Goal: Task Accomplishment & Management: Manage account settings

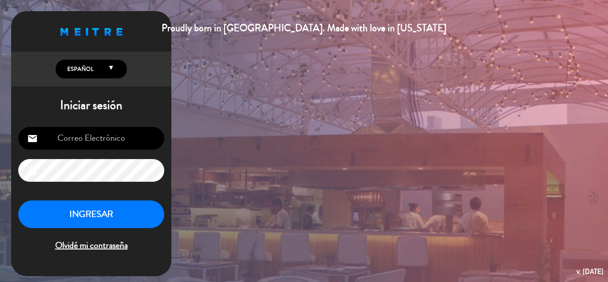
type input "[EMAIL_ADDRESS][DOMAIN_NAME]"
click at [96, 214] on button "INGRESAR" at bounding box center [91, 214] width 146 height 28
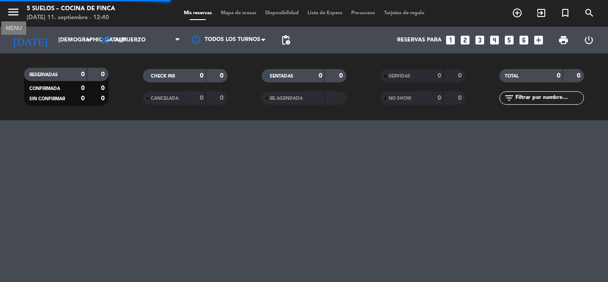
click at [12, 16] on icon "menu" at bounding box center [13, 11] width 13 height 13
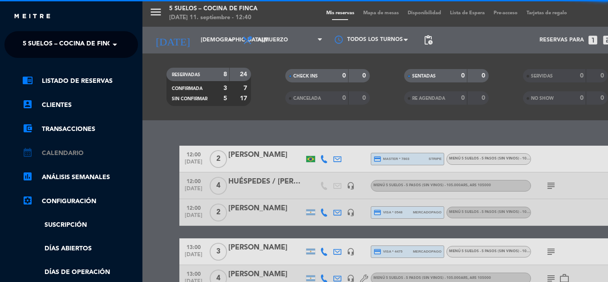
click at [62, 153] on link "calendar_month Calendario" at bounding box center [80, 153] width 116 height 11
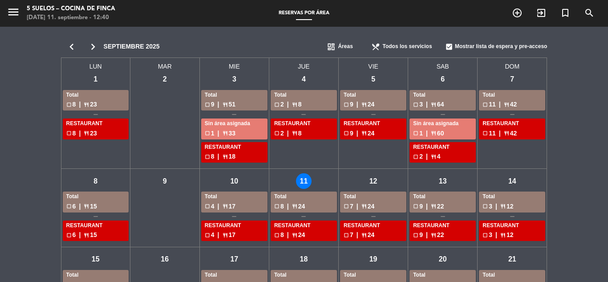
click at [353, 48] on div "dashboard Áreas" at bounding box center [347, 47] width 45 height 18
click at [340, 70] on div "chrome_reader_mode Menus" at bounding box center [347, 75] width 45 height 13
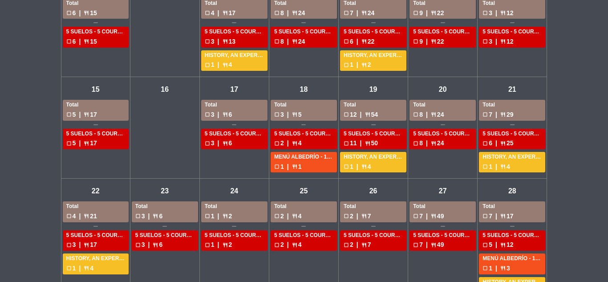
scroll to position [240, 0]
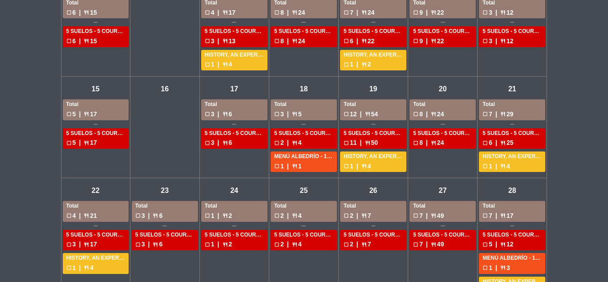
click at [444, 191] on div "sáb - 27" at bounding box center [443, 191] width 16 height 16
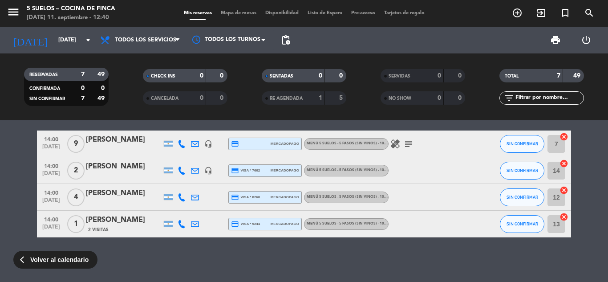
scroll to position [101, 0]
click at [46, 259] on span "Volver al calendario" at bounding box center [59, 260] width 58 height 10
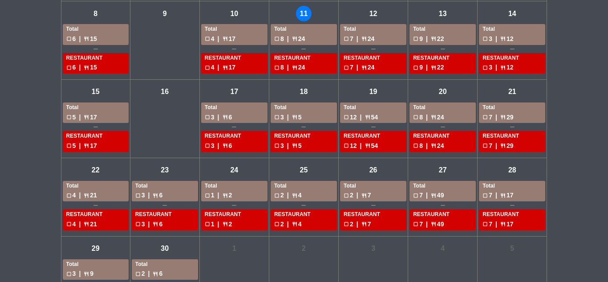
scroll to position [169, 0]
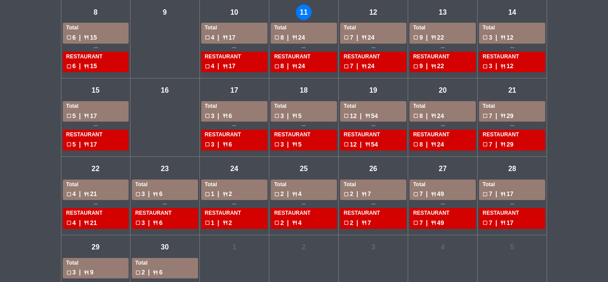
click at [371, 88] on div "vie - 19" at bounding box center [374, 91] width 16 height 16
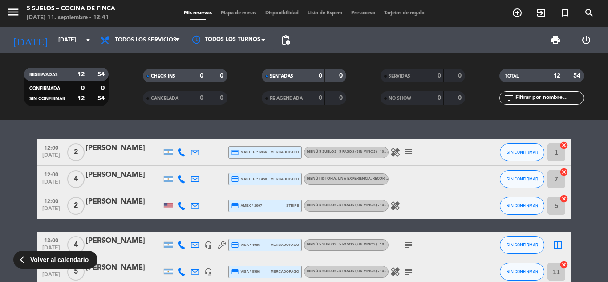
click at [58, 263] on span "Volver al calendario" at bounding box center [59, 260] width 58 height 10
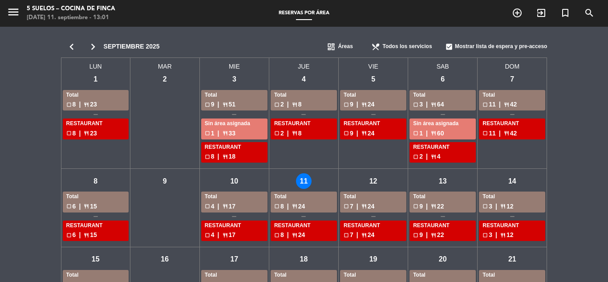
click at [14, 12] on icon "menu" at bounding box center [13, 11] width 13 height 13
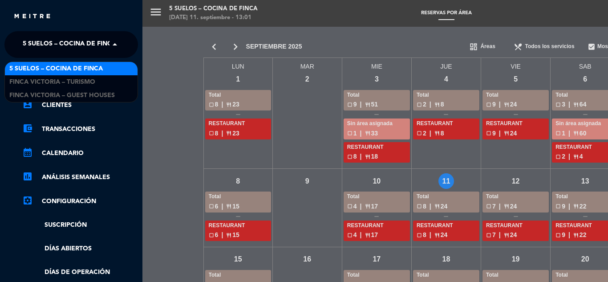
click at [63, 40] on span "5 SUELOS – COCINA DE FINCA" at bounding box center [70, 44] width 94 height 19
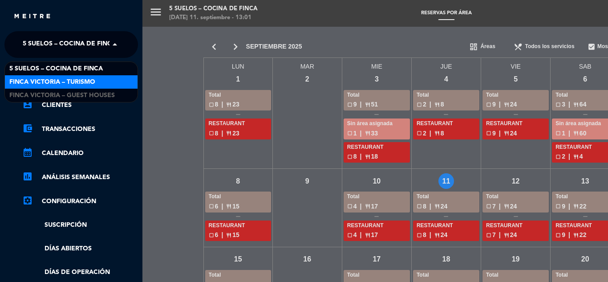
click at [75, 83] on span "FINCA VICTORIA – TURISMO" at bounding box center [52, 82] width 86 height 10
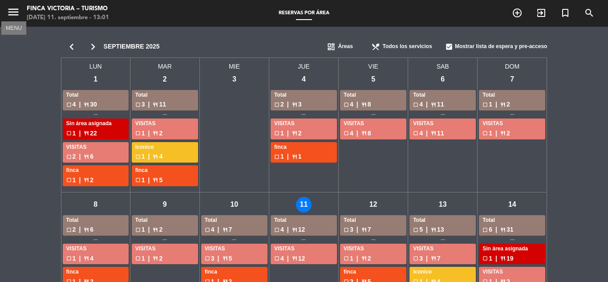
click at [13, 15] on icon "menu" at bounding box center [13, 11] width 13 height 13
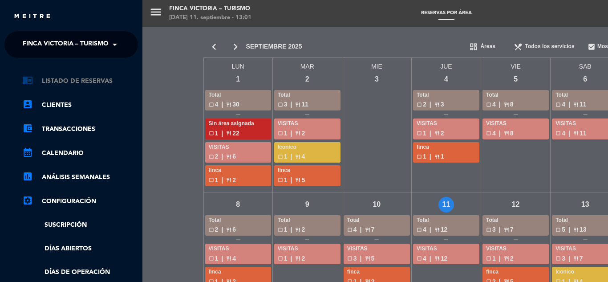
click at [69, 83] on link "chrome_reader_mode Listado de Reservas" at bounding box center [80, 81] width 116 height 11
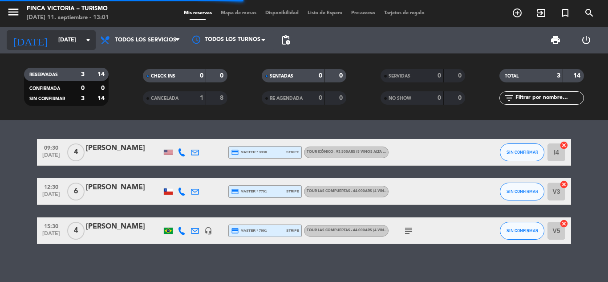
click at [55, 38] on input "[DATE]" at bounding box center [91, 40] width 75 height 15
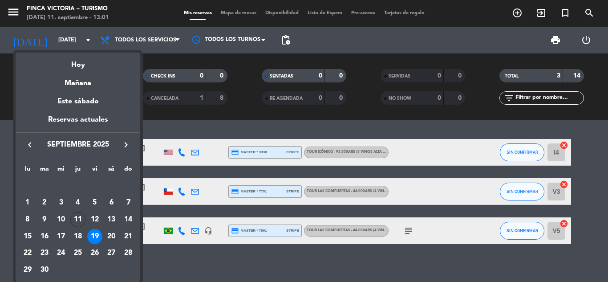
click at [128, 147] on icon "keyboard_arrow_right" at bounding box center [126, 144] width 11 height 11
click at [24, 251] on div "24" at bounding box center [27, 253] width 15 height 15
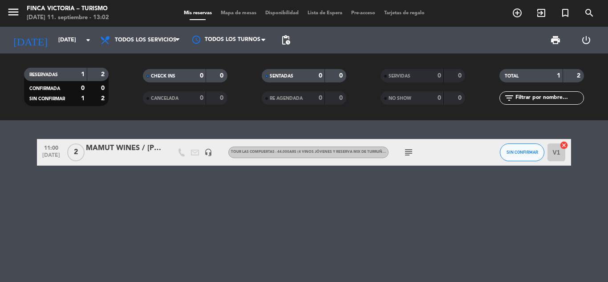
click at [188, 200] on div "11:00 [DATE] 2 MAMUT WINES / [PERSON_NAME] headset_mic TOUR LAS COMPUERTAS - 44…" at bounding box center [304, 201] width 608 height 162
click at [54, 33] on input "[DATE]" at bounding box center [91, 40] width 75 height 15
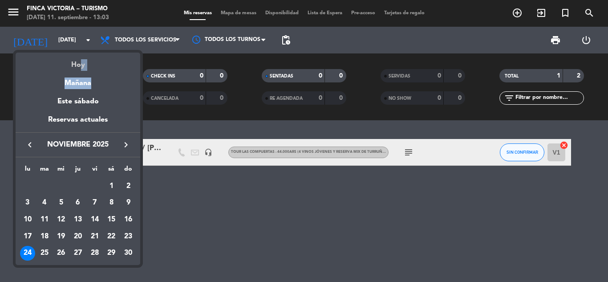
drag, startPoint x: 86, startPoint y: 79, endPoint x: 78, endPoint y: 64, distance: 17.1
click at [78, 64] on div "semana que viene esta semana semana previa misma semana del año anterior [DATE]…" at bounding box center [78, 105] width 125 height 105
click at [78, 64] on div "Hoy" at bounding box center [78, 62] width 125 height 18
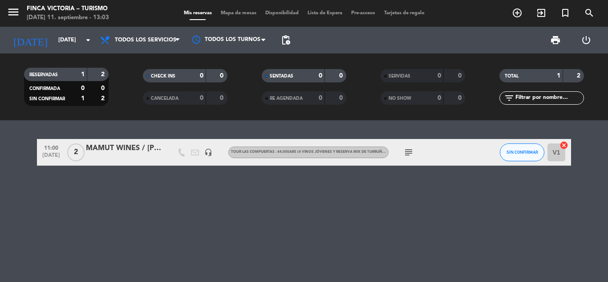
type input "[DEMOGRAPHIC_DATA][DATE]"
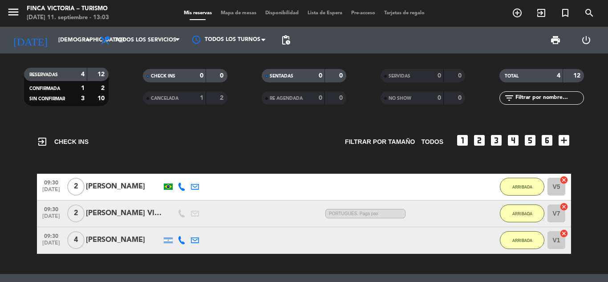
click at [59, 51] on div "[DATE] [DATE] arrow_drop_down" at bounding box center [51, 40] width 89 height 27
click at [73, 45] on input "[DEMOGRAPHIC_DATA][DATE]" at bounding box center [91, 40] width 75 height 15
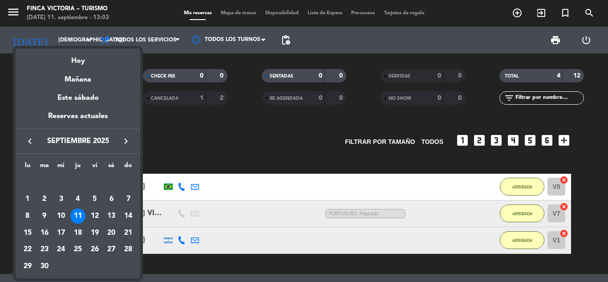
click at [0, 142] on div at bounding box center [304, 141] width 608 height 282
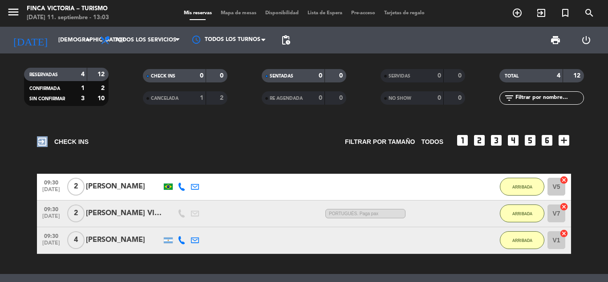
click at [0, 142] on div "exit_to_app CHECK INS Filtrar por tamaño TODOS looks_one looks_two looks_3 look…" at bounding box center [304, 197] width 608 height 154
click at [12, 13] on icon "menu" at bounding box center [13, 11] width 13 height 13
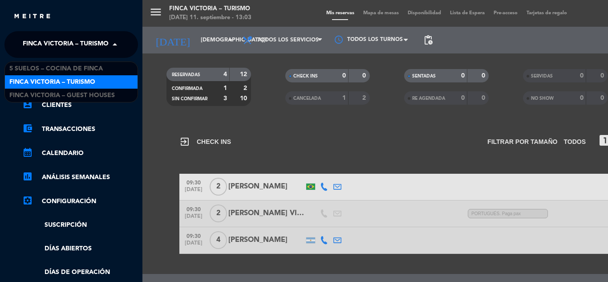
click at [73, 42] on span "FINCA VICTORIA – TURISMO" at bounding box center [66, 44] width 86 height 19
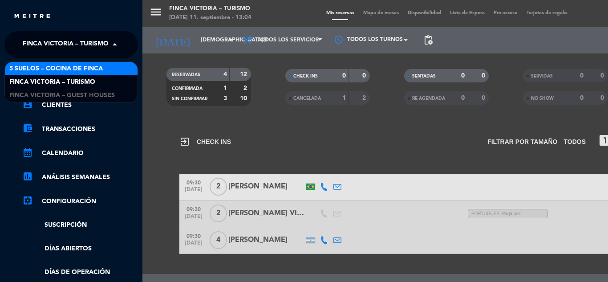
drag, startPoint x: 79, startPoint y: 61, endPoint x: 72, endPoint y: 69, distance: 10.7
click at [72, 69] on div "5 SUELOS – COCINA DE FINCA FINCA VICTORIA – TURISMO FINCA VICTORIA – GUEST HOUS…" at bounding box center [71, 81] width 134 height 41
click at [72, 69] on span "5 SUELOS – COCINA DE FINCA" at bounding box center [56, 69] width 94 height 10
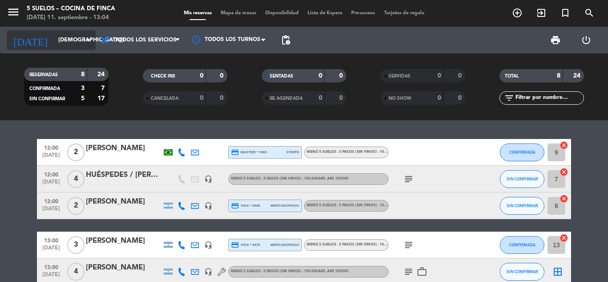
click at [66, 40] on input "[DEMOGRAPHIC_DATA][DATE]" at bounding box center [91, 40] width 75 height 15
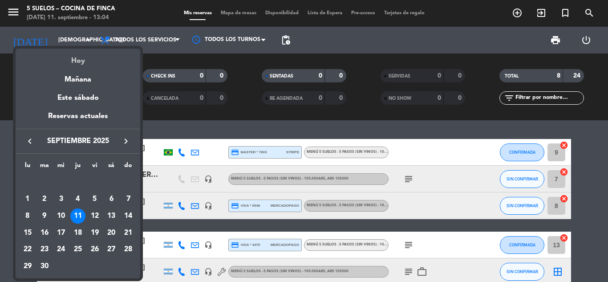
click at [73, 53] on div "Hoy" at bounding box center [78, 58] width 125 height 18
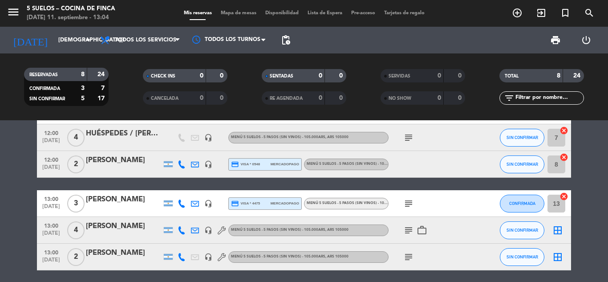
scroll to position [42, 0]
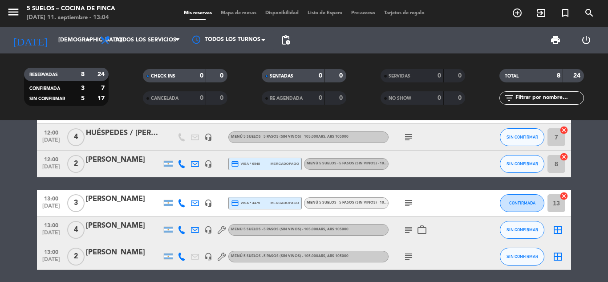
click at [402, 202] on span "subject" at bounding box center [408, 203] width 13 height 11
click at [403, 202] on span "subject" at bounding box center [408, 203] width 13 height 11
click at [411, 204] on icon "subject" at bounding box center [408, 203] width 11 height 11
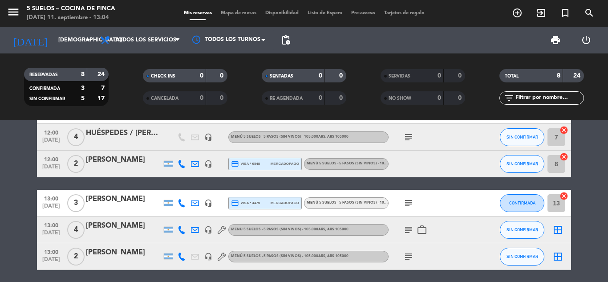
click at [409, 223] on div "subject work_outline" at bounding box center [429, 229] width 80 height 26
click at [407, 241] on div "subject work_outline" at bounding box center [429, 229] width 80 height 26
click at [408, 232] on icon "subject" at bounding box center [408, 229] width 11 height 11
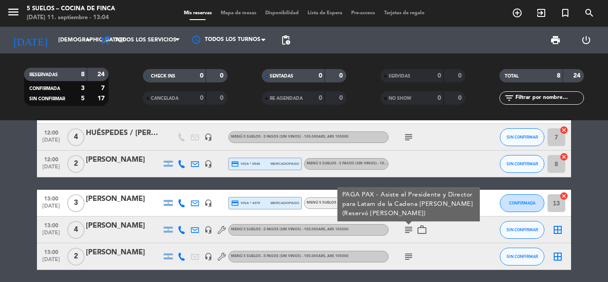
click at [408, 232] on icon "subject" at bounding box center [408, 229] width 11 height 11
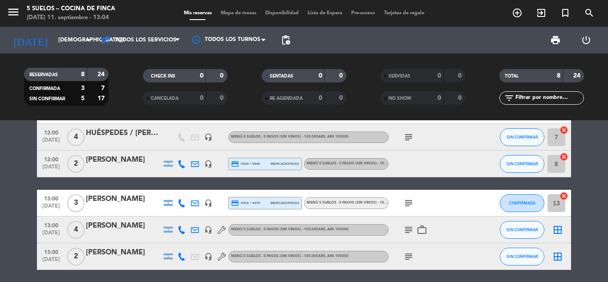
click at [411, 226] on icon "subject" at bounding box center [408, 229] width 11 height 11
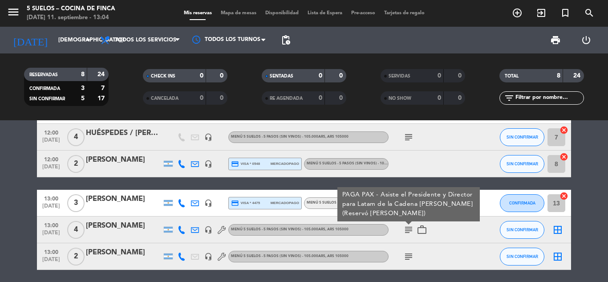
click at [410, 255] on icon "subject" at bounding box center [408, 256] width 11 height 11
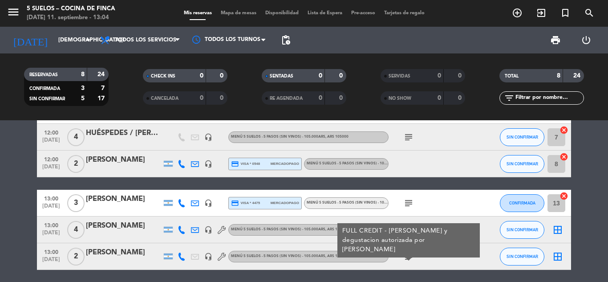
click at [210, 259] on icon "headset_mic" at bounding box center [208, 256] width 8 height 8
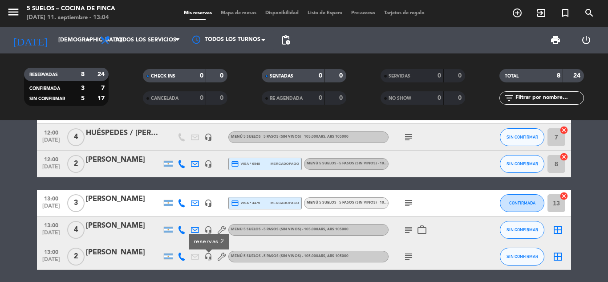
click at [210, 259] on icon "headset_mic" at bounding box center [208, 256] width 8 height 8
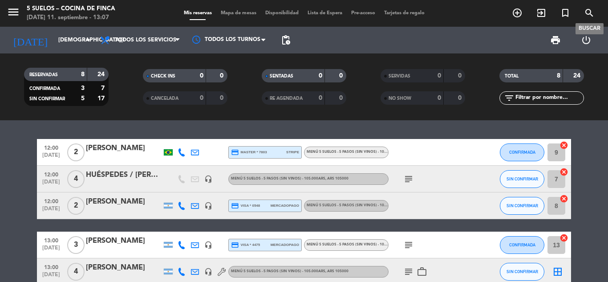
click at [592, 11] on icon "search" at bounding box center [589, 13] width 11 height 11
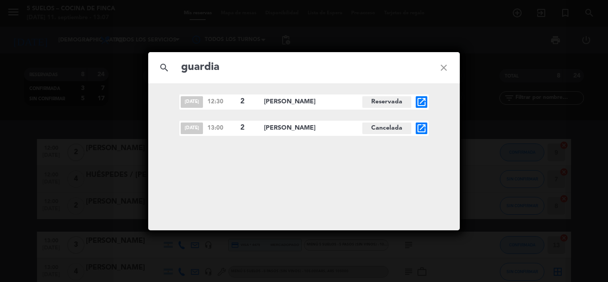
type input "guardia"
click at [438, 69] on icon "close" at bounding box center [444, 68] width 32 height 32
click at [302, 76] on input "text" at bounding box center [304, 67] width 248 height 18
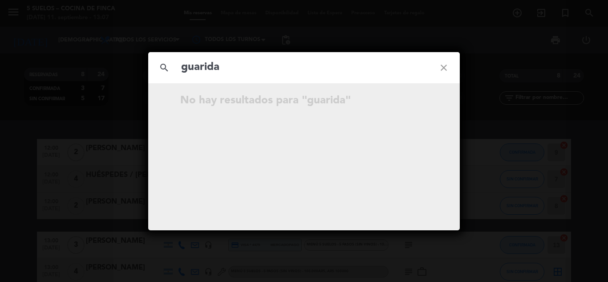
type input "guarida"
click at [446, 69] on icon "close" at bounding box center [444, 68] width 32 height 32
click at [441, 70] on icon "close" at bounding box center [444, 68] width 32 height 32
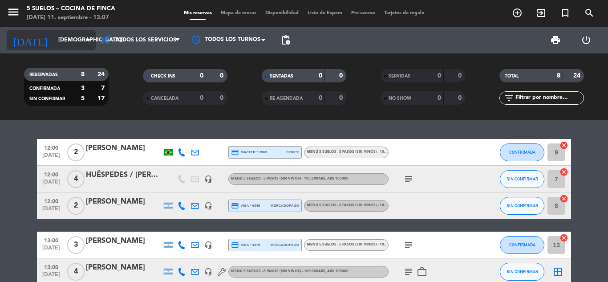
click at [54, 41] on input "[DEMOGRAPHIC_DATA][DATE]" at bounding box center [91, 40] width 75 height 15
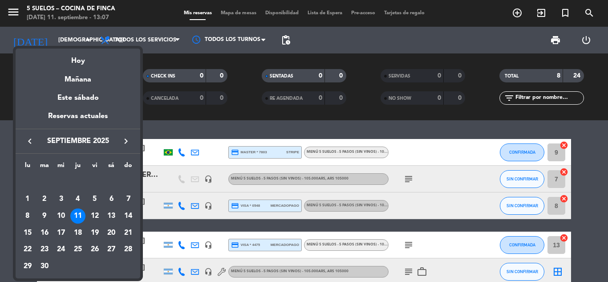
click at [17, 10] on div at bounding box center [304, 141] width 608 height 282
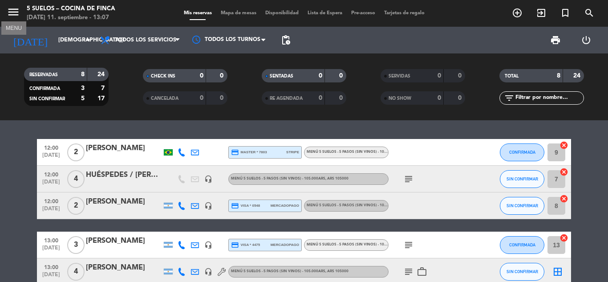
click at [17, 10] on icon "menu" at bounding box center [13, 11] width 13 height 13
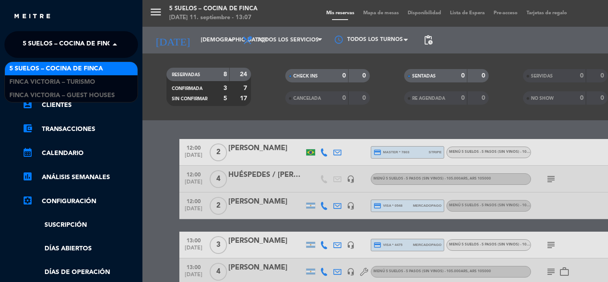
click at [67, 53] on span "5 SUELOS – COCINA DE FINCA" at bounding box center [70, 44] width 94 height 19
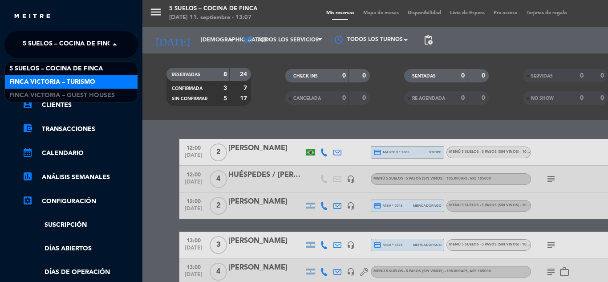
click at [67, 78] on span "FINCA VICTORIA – TURISMO" at bounding box center [52, 82] width 86 height 10
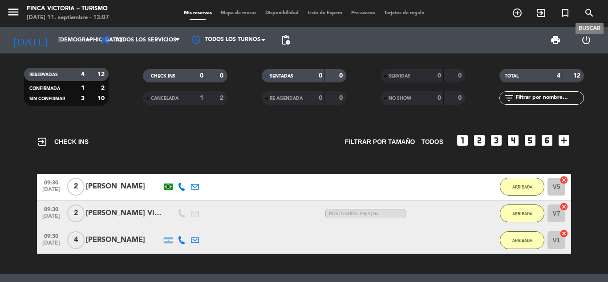
click at [591, 15] on icon "search" at bounding box center [589, 13] width 11 height 11
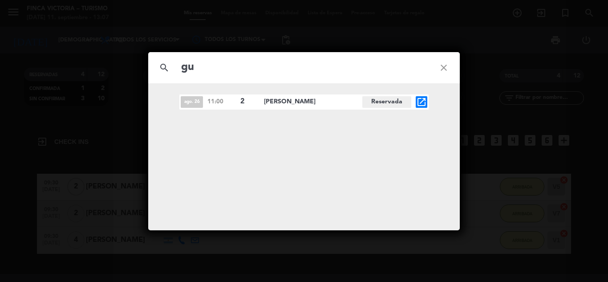
type input "g"
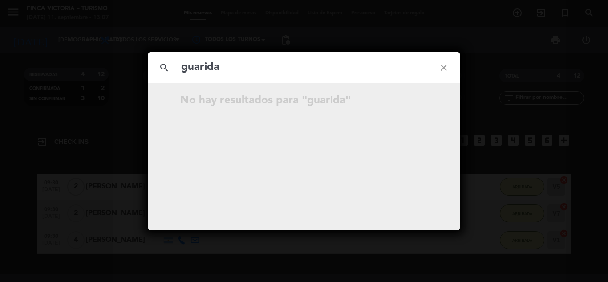
type input "guarida"
click at [443, 70] on icon "close" at bounding box center [444, 68] width 32 height 32
click at [447, 67] on icon "close" at bounding box center [444, 68] width 32 height 32
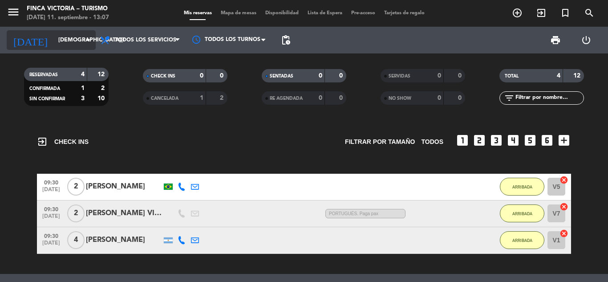
click at [54, 38] on input "[DEMOGRAPHIC_DATA][DATE]" at bounding box center [91, 40] width 75 height 15
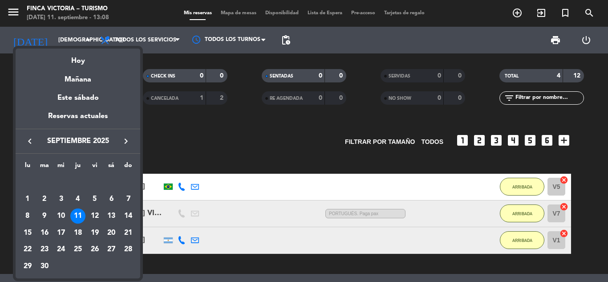
click at [123, 139] on icon "keyboard_arrow_right" at bounding box center [126, 141] width 11 height 11
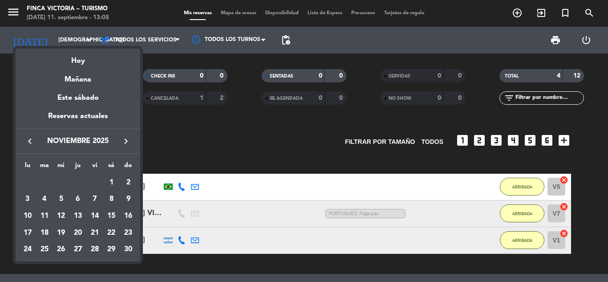
click at [123, 139] on icon "keyboard_arrow_right" at bounding box center [126, 141] width 11 height 11
click at [28, 144] on icon "keyboard_arrow_left" at bounding box center [29, 141] width 11 height 11
click at [110, 232] on div "22" at bounding box center [111, 232] width 15 height 15
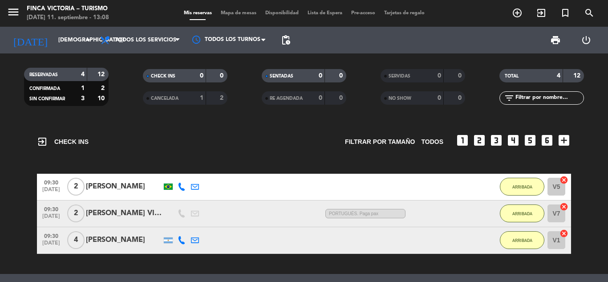
type input "[DATE]"
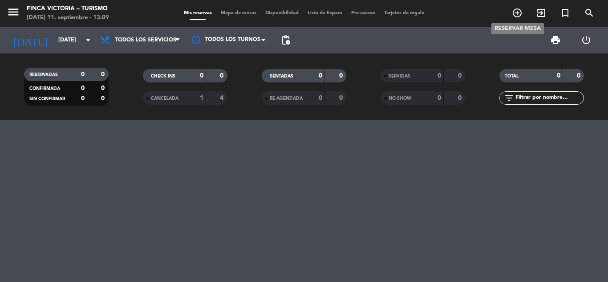
click at [518, 12] on icon "add_circle_outline" at bounding box center [517, 13] width 11 height 11
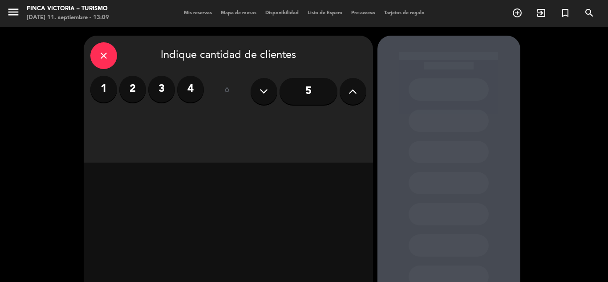
click at [100, 56] on icon "close" at bounding box center [103, 55] width 11 height 11
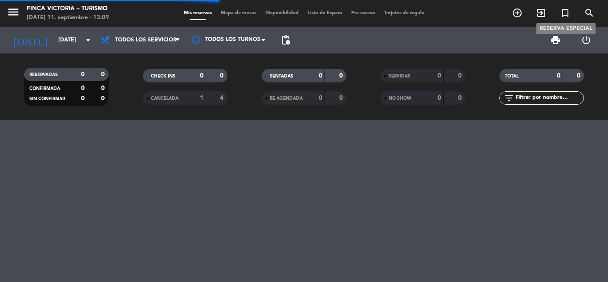
click at [562, 15] on icon "turned_in_not" at bounding box center [565, 13] width 11 height 11
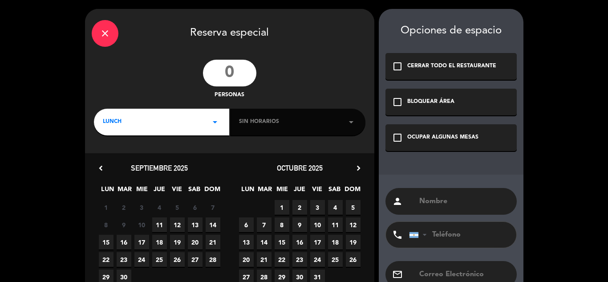
click at [238, 71] on input "number" at bounding box center [229, 73] width 53 height 27
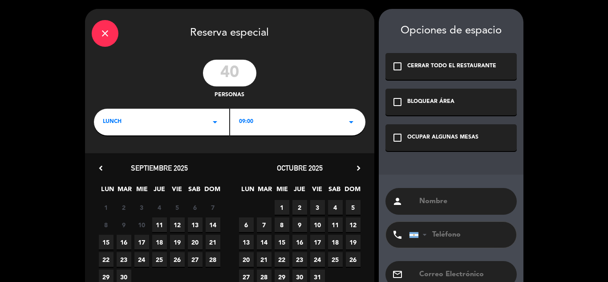
type input "40"
click at [183, 128] on div "LUNCH arrow_drop_down" at bounding box center [161, 122] width 135 height 27
click at [258, 123] on div "09:00 arrow_drop_down" at bounding box center [297, 122] width 135 height 27
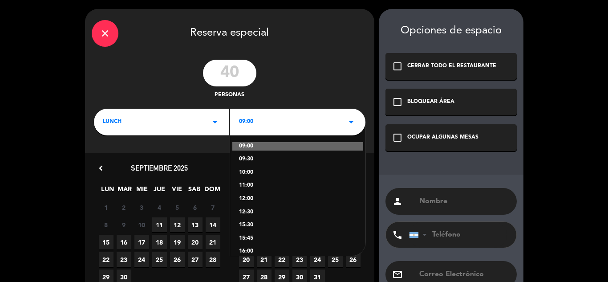
click at [258, 170] on div "10:00" at bounding box center [298, 172] width 118 height 9
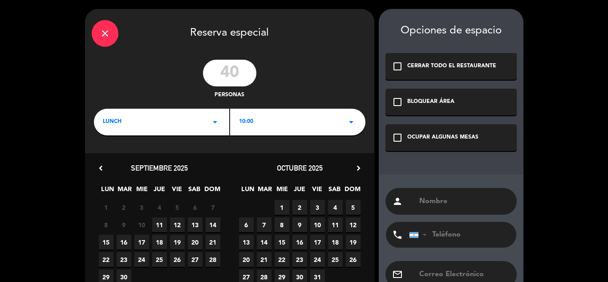
click at [355, 166] on icon "chevron_right" at bounding box center [358, 167] width 9 height 9
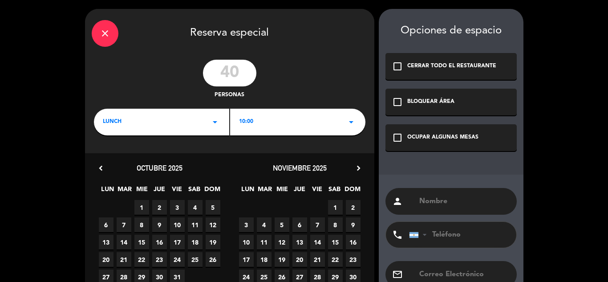
scroll to position [31, 0]
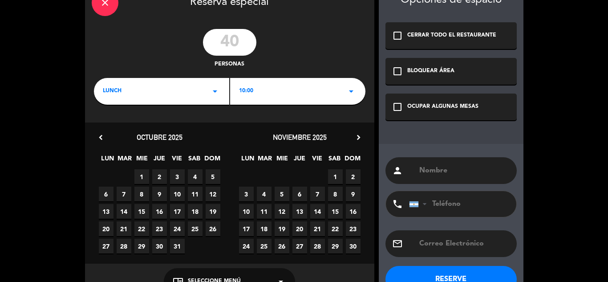
click at [246, 244] on span "24" at bounding box center [246, 246] width 15 height 15
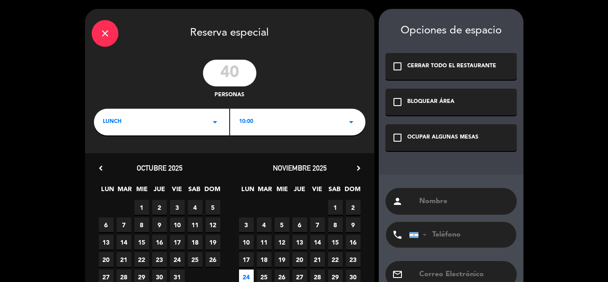
scroll to position [0, 0]
click at [396, 104] on icon "check_box_outline_blank" at bounding box center [397, 102] width 11 height 11
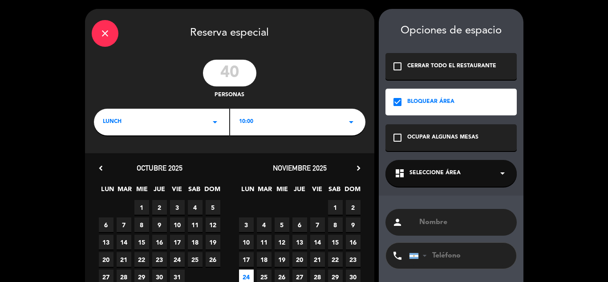
click at [425, 226] on input "text" at bounding box center [465, 222] width 92 height 12
type input "L"
click at [425, 226] on input "LAGUARIDA WINE STORE" at bounding box center [465, 222] width 92 height 12
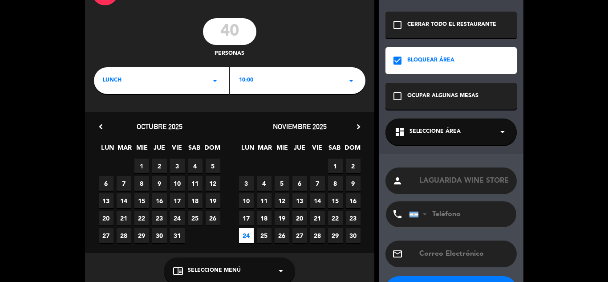
scroll to position [78, 0]
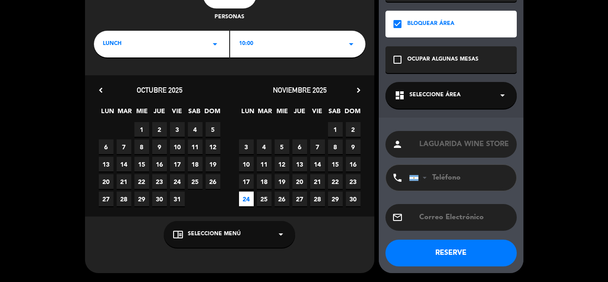
type input "LAGUARIDA WINE STORE"
click at [256, 235] on div "chrome_reader_mode Seleccione Menú arrow_drop_down" at bounding box center [229, 234] width 131 height 27
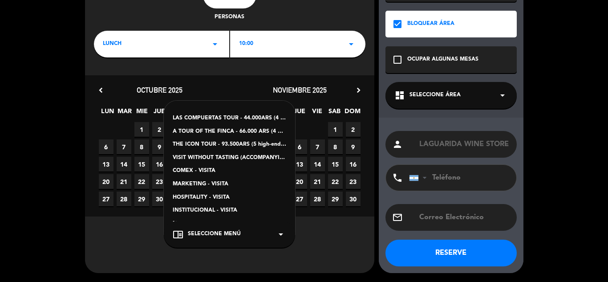
click at [222, 133] on div "A TOUR OF THE FINCA - 66.000 ARS (4 medium and high range wines, organic and na…" at bounding box center [230, 131] width 114 height 9
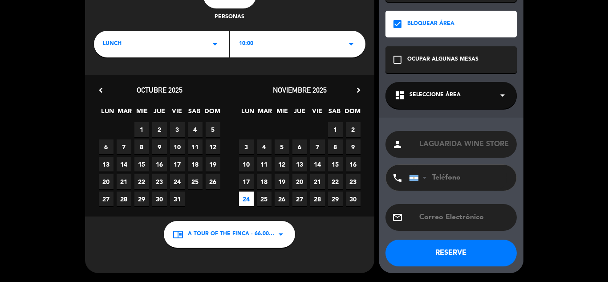
scroll to position [77, 0]
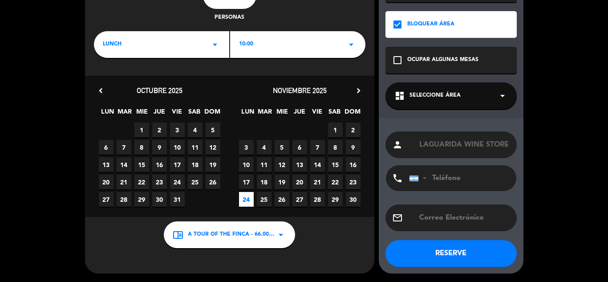
click at [434, 250] on button "RESERVE" at bounding box center [451, 253] width 131 height 27
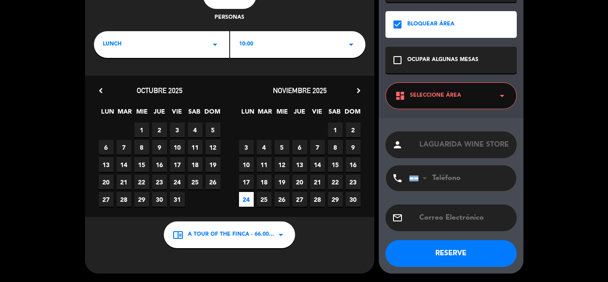
click at [436, 116] on div "Opciones de espacio check_box_outline_blank CERRAR TODO EL RESTAURANTE check_bo…" at bounding box center [451, 102] width 145 height 342
click at [433, 103] on div "dashboard Seleccione Área arrow_drop_down" at bounding box center [451, 95] width 131 height 27
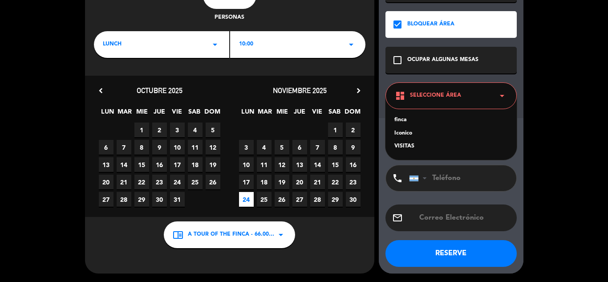
click at [421, 106] on div "dashboard Seleccione Área arrow_drop_down" at bounding box center [451, 95] width 131 height 27
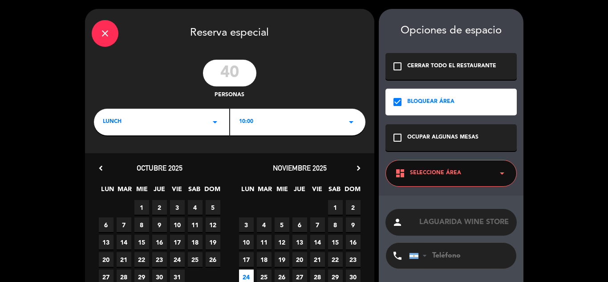
scroll to position [0, 0]
click at [406, 132] on div "check_box_outline_blank OCUPAR ALGUNAS MESAS" at bounding box center [451, 137] width 131 height 27
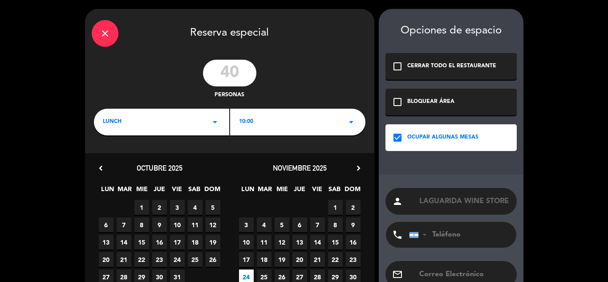
scroll to position [57, 0]
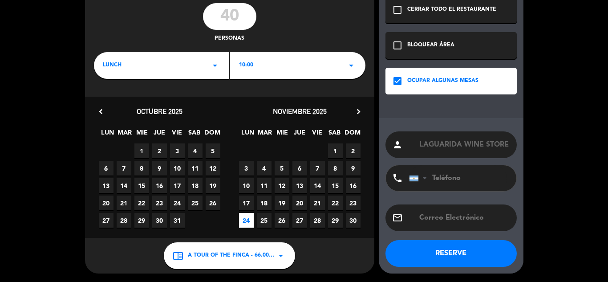
click at [450, 249] on button "RESERVE" at bounding box center [451, 253] width 131 height 27
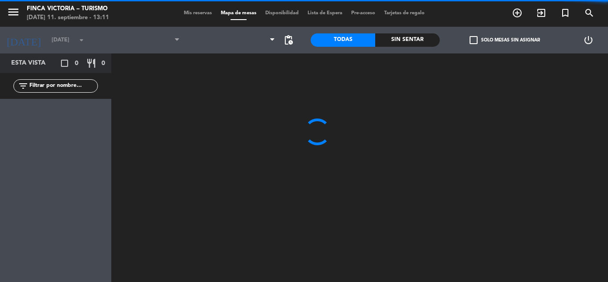
type input "[DATE]"
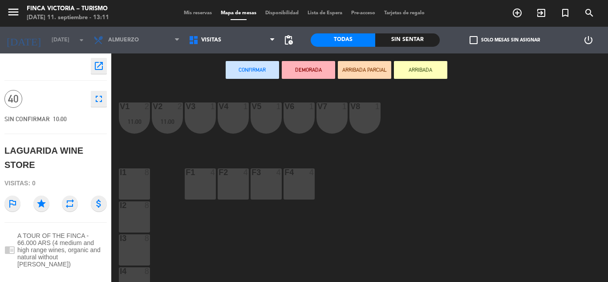
click at [147, 12] on div "menu FINCA VICTORIA – TURISMO [DATE] 11. septiembre - 13:11" at bounding box center [76, 13] width 152 height 21
click at [139, 14] on div "menu FINCA VICTORIA – TURISMO [DATE] 11. septiembre - 13:11" at bounding box center [76, 13] width 152 height 21
click at [14, 7] on icon "menu" at bounding box center [13, 11] width 13 height 13
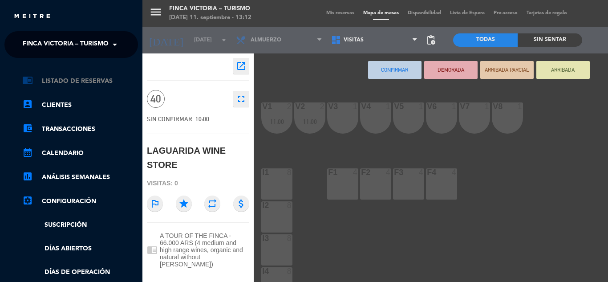
click at [77, 83] on link "chrome_reader_mode Listado de Reservas" at bounding box center [80, 81] width 116 height 11
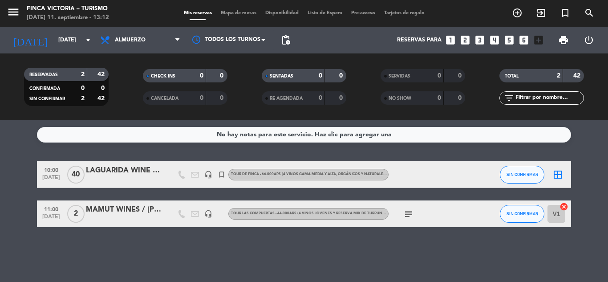
click at [318, 157] on div "No hay notas para este servicio. Haz clic para agregar una 10:00 [DATE] LAGUARI…" at bounding box center [304, 201] width 608 height 162
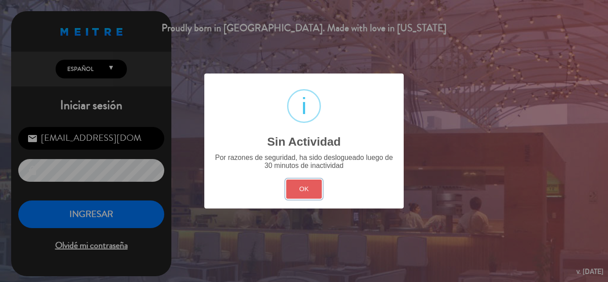
click at [305, 191] on button "OK" at bounding box center [304, 188] width 36 height 19
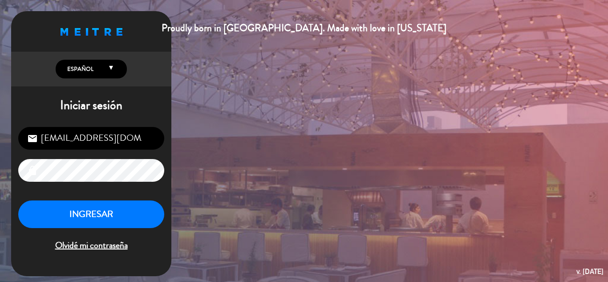
click at [147, 193] on div "[EMAIL_ADDRESS][DOMAIN_NAME] email lock INGRESAR Olvidé mi contraseña" at bounding box center [91, 190] width 160 height 140
click at [140, 210] on button "INGRESAR" at bounding box center [91, 214] width 146 height 28
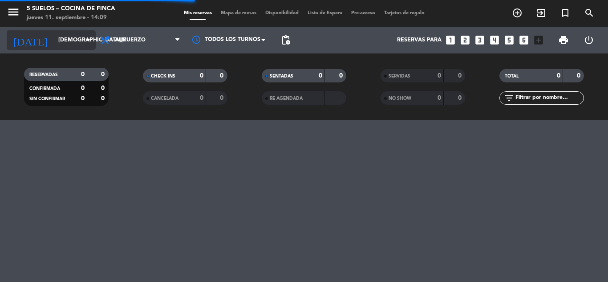
click at [55, 41] on input "[DEMOGRAPHIC_DATA][DATE]" at bounding box center [91, 40] width 75 height 15
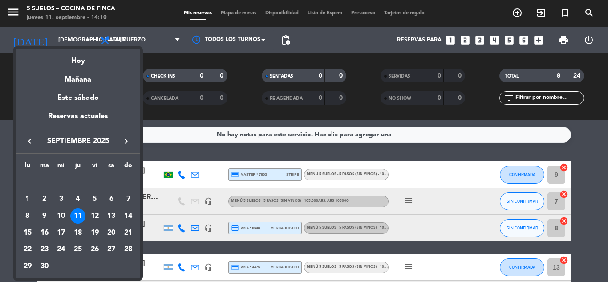
click at [12, 13] on div at bounding box center [304, 141] width 608 height 282
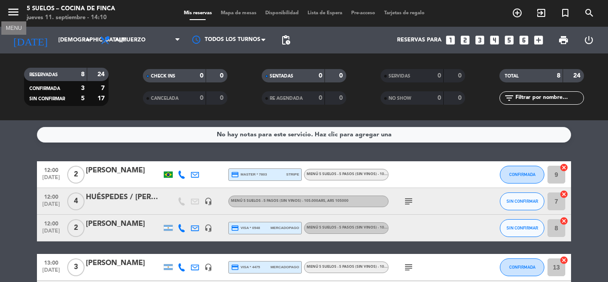
click at [12, 13] on icon "menu" at bounding box center [13, 11] width 13 height 13
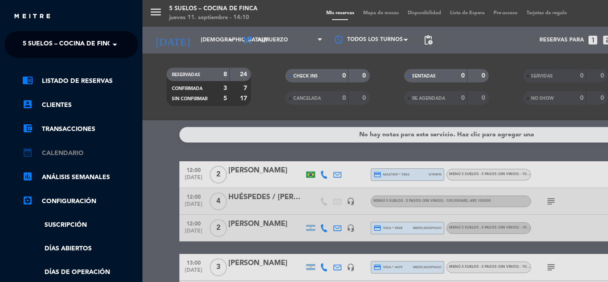
click at [69, 150] on link "calendar_month Calendario" at bounding box center [80, 153] width 116 height 11
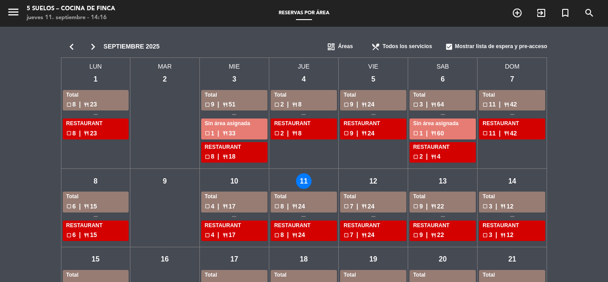
click at [335, 45] on span "dashboard" at bounding box center [331, 46] width 9 height 9
click at [341, 76] on span "Menus" at bounding box center [346, 75] width 17 height 9
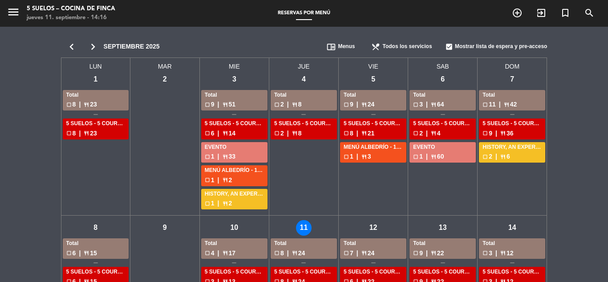
click at [92, 45] on icon "chevron_right" at bounding box center [92, 47] width 21 height 12
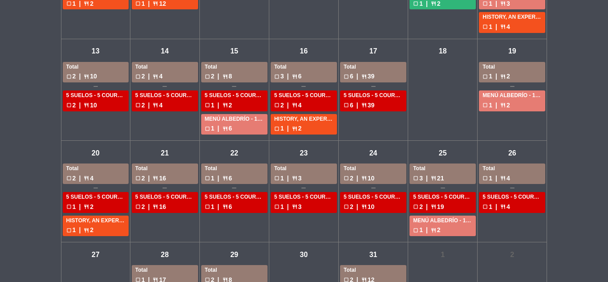
scroll to position [256, 0]
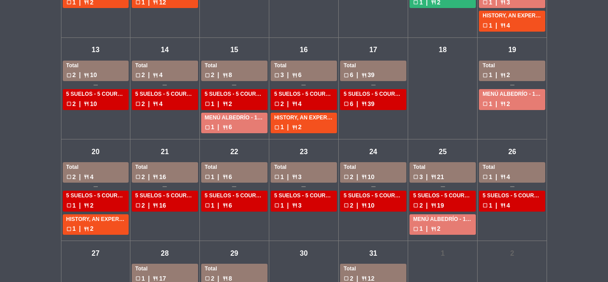
click at [438, 47] on div "sáb - 18" at bounding box center [443, 50] width 16 height 16
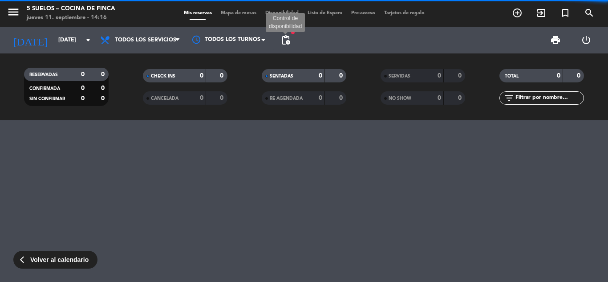
click at [285, 39] on span "pending_actions" at bounding box center [286, 40] width 11 height 11
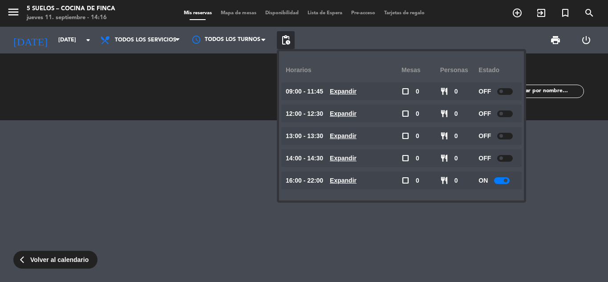
click at [501, 92] on span at bounding box center [502, 92] width 4 height 4
click at [501, 92] on div at bounding box center [505, 91] width 16 height 7
click at [505, 112] on div at bounding box center [505, 113] width 16 height 7
click at [503, 107] on div "OFF" at bounding box center [498, 114] width 39 height 18
click at [504, 112] on div at bounding box center [505, 113] width 16 height 7
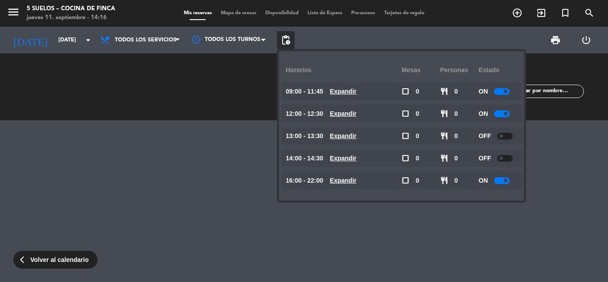
click at [507, 134] on div at bounding box center [505, 136] width 16 height 7
click at [507, 139] on div "OFF" at bounding box center [498, 136] width 39 height 18
click at [504, 135] on div at bounding box center [505, 136] width 16 height 7
click at [506, 157] on div at bounding box center [505, 158] width 16 height 7
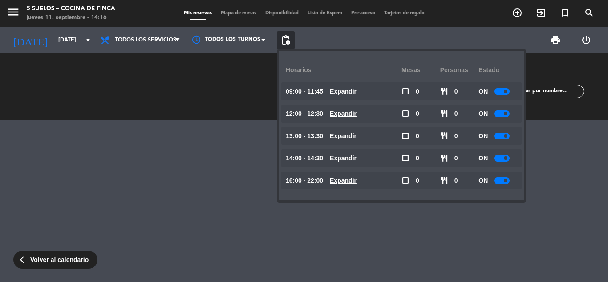
click at [166, 173] on div at bounding box center [304, 201] width 608 height 162
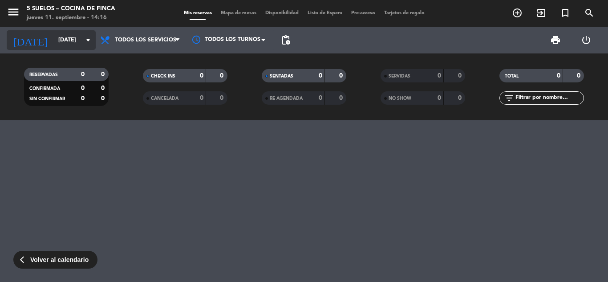
click at [54, 48] on input "[DATE]" at bounding box center [91, 40] width 75 height 15
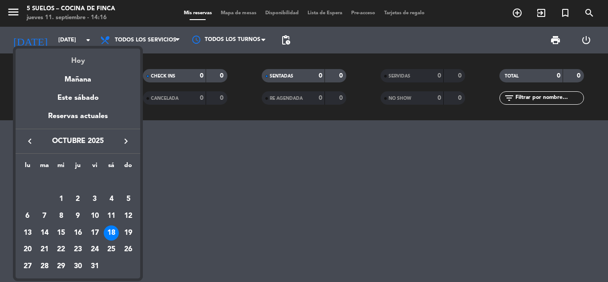
click at [84, 60] on div "Hoy" at bounding box center [78, 58] width 125 height 18
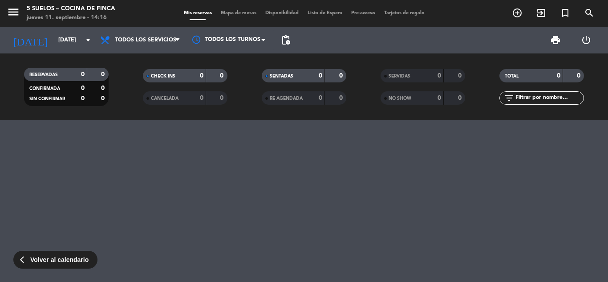
type input "[DEMOGRAPHIC_DATA][DATE]"
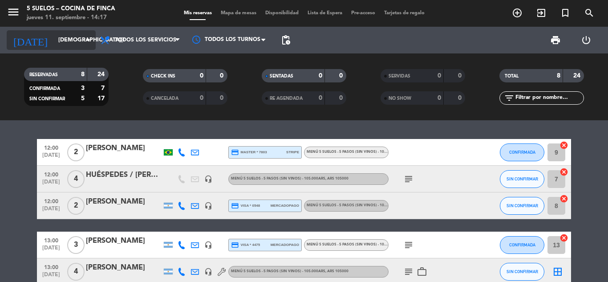
click at [71, 46] on input "[DEMOGRAPHIC_DATA][DATE]" at bounding box center [91, 40] width 75 height 15
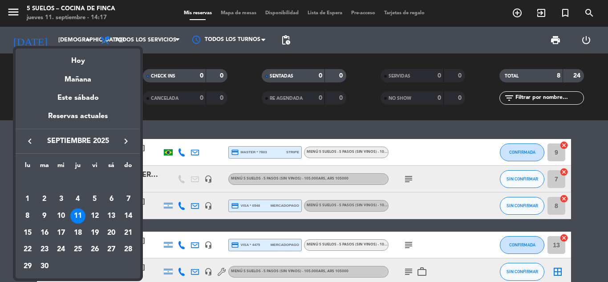
click at [0, 140] on div at bounding box center [304, 141] width 608 height 282
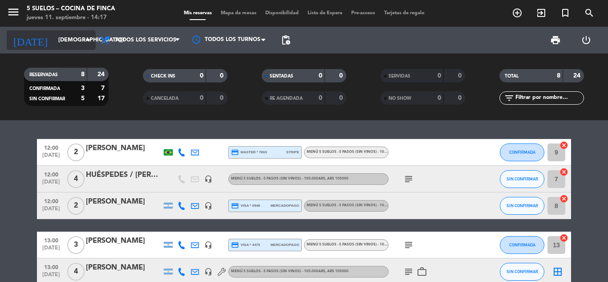
click at [58, 40] on input "[DEMOGRAPHIC_DATA][DATE]" at bounding box center [91, 40] width 75 height 15
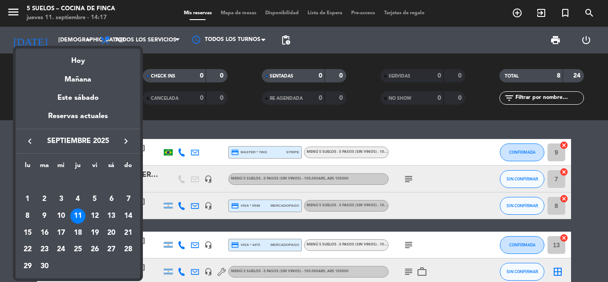
click at [0, 164] on div at bounding box center [304, 141] width 608 height 282
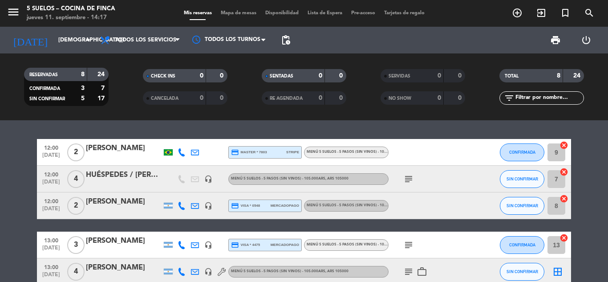
click at [21, 7] on span "menu" at bounding box center [17, 13] width 20 height 21
click at [13, 11] on icon "menu" at bounding box center [13, 11] width 13 height 13
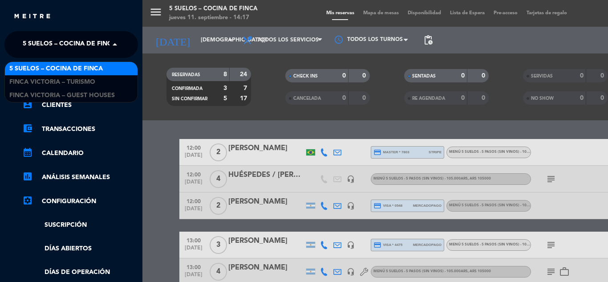
click at [71, 37] on span "5 SUELOS – COCINA DE FINCA" at bounding box center [70, 44] width 94 height 19
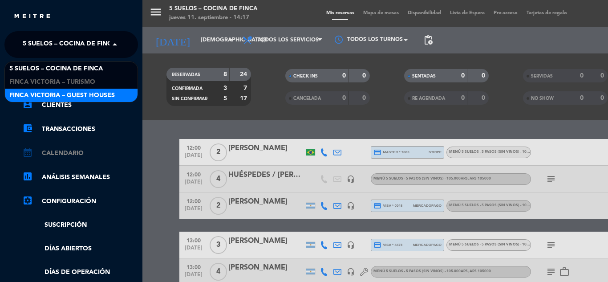
click at [62, 155] on link "calendar_month Calendario" at bounding box center [80, 153] width 116 height 11
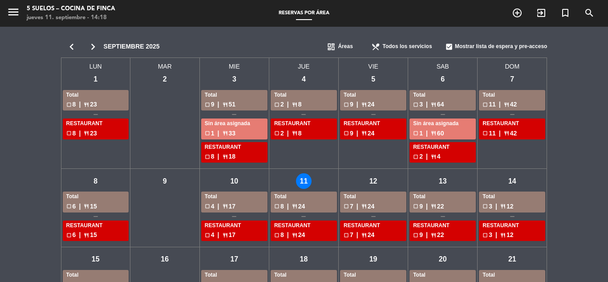
click at [346, 40] on div "dashboard Áreas" at bounding box center [347, 47] width 45 height 18
click at [349, 77] on span "Menus" at bounding box center [346, 75] width 17 height 9
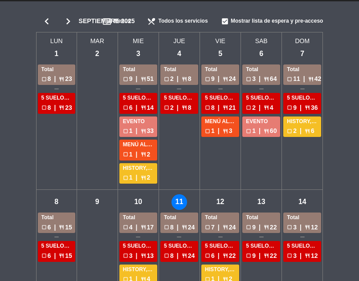
scroll to position [11, 0]
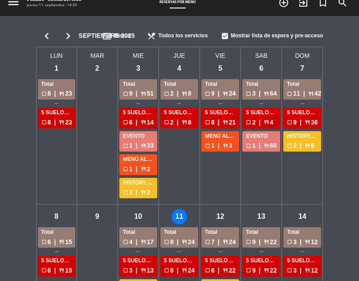
click at [67, 35] on icon "chevron_right" at bounding box center [67, 36] width 21 height 12
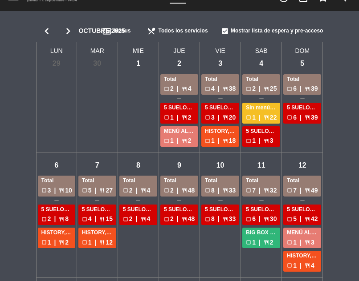
scroll to position [0, 0]
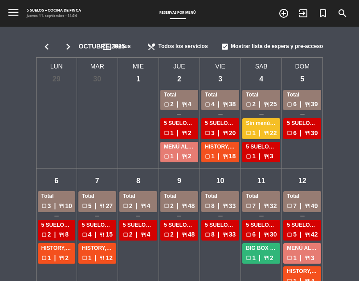
click at [72, 44] on icon "chevron_right" at bounding box center [67, 47] width 21 height 12
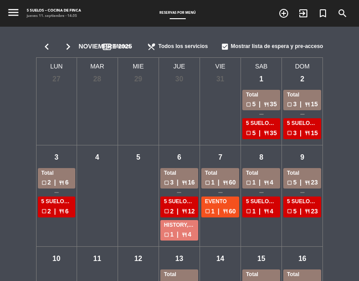
click at [66, 49] on icon "chevron_right" at bounding box center [67, 47] width 21 height 12
